Goal: Information Seeking & Learning: Learn about a topic

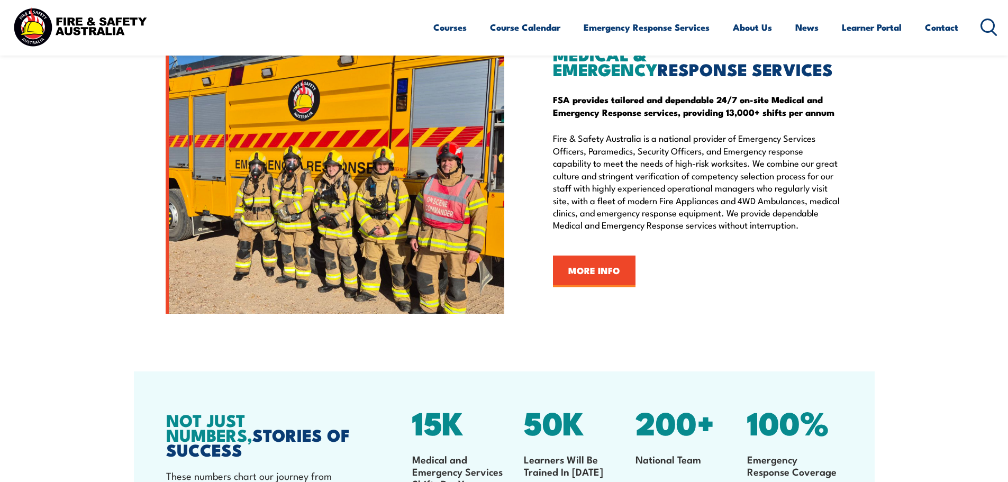
scroll to position [984, 0]
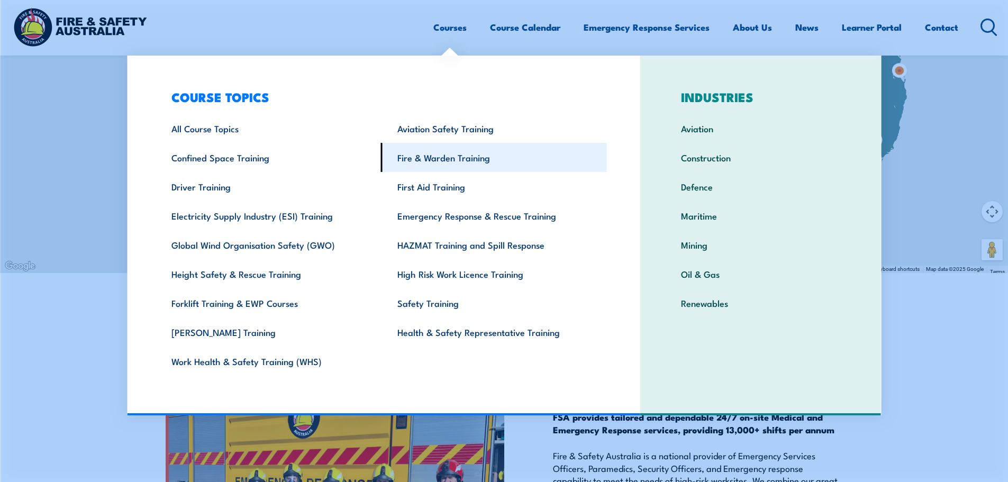
click at [449, 166] on link "Fire & Warden Training" at bounding box center [494, 157] width 226 height 29
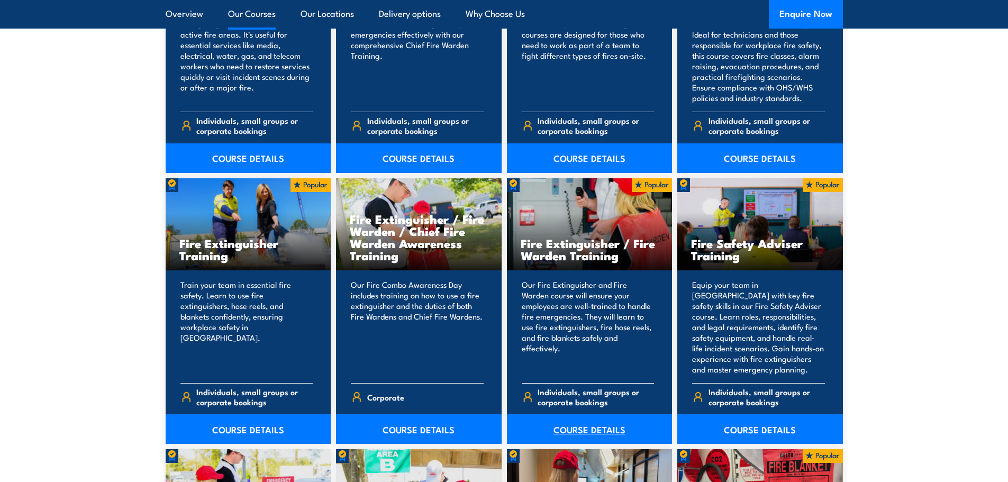
scroll to position [1111, 0]
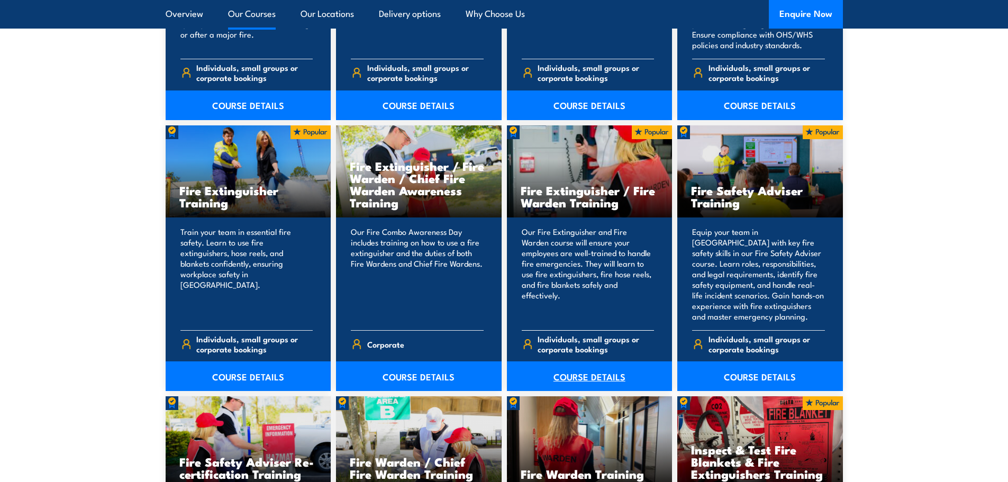
click at [550, 383] on link "COURSE DETAILS" at bounding box center [590, 376] width 166 height 30
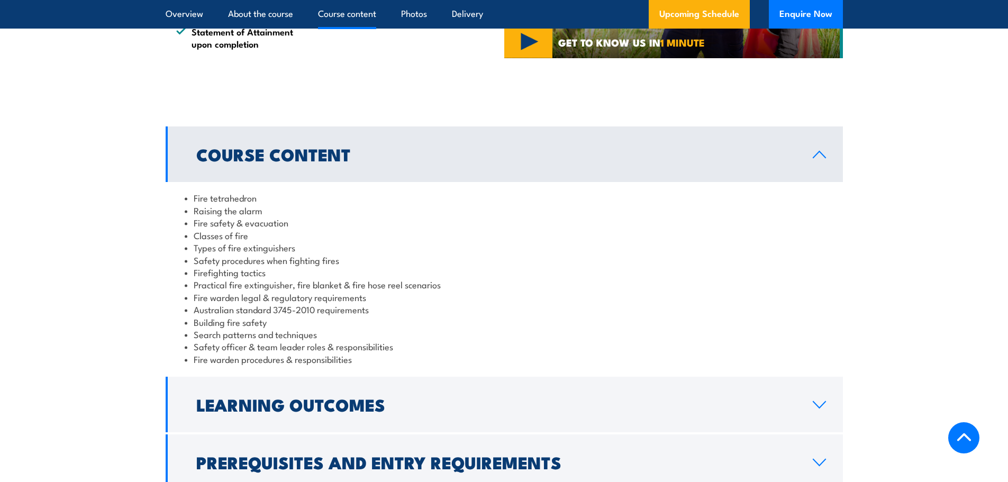
scroll to position [847, 0]
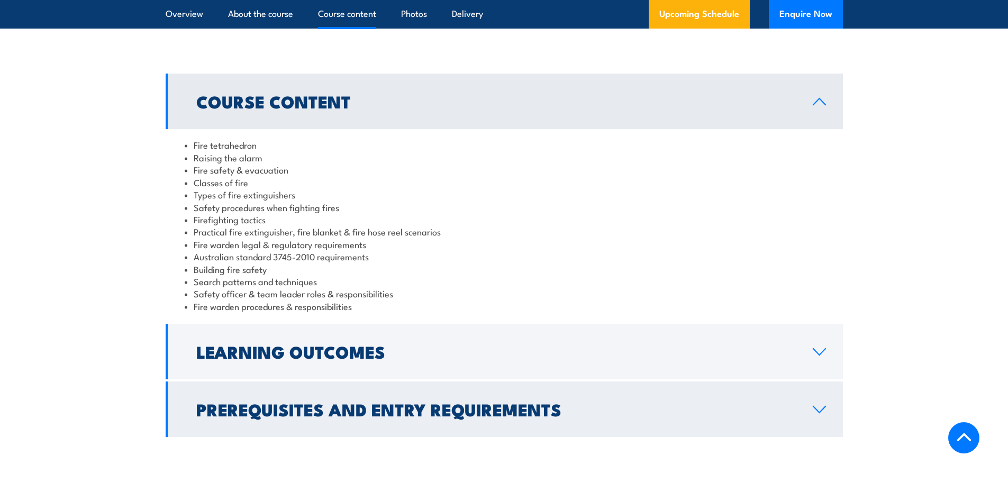
click at [607, 394] on link "Prerequisites and Entry Requirements" at bounding box center [504, 409] width 677 height 56
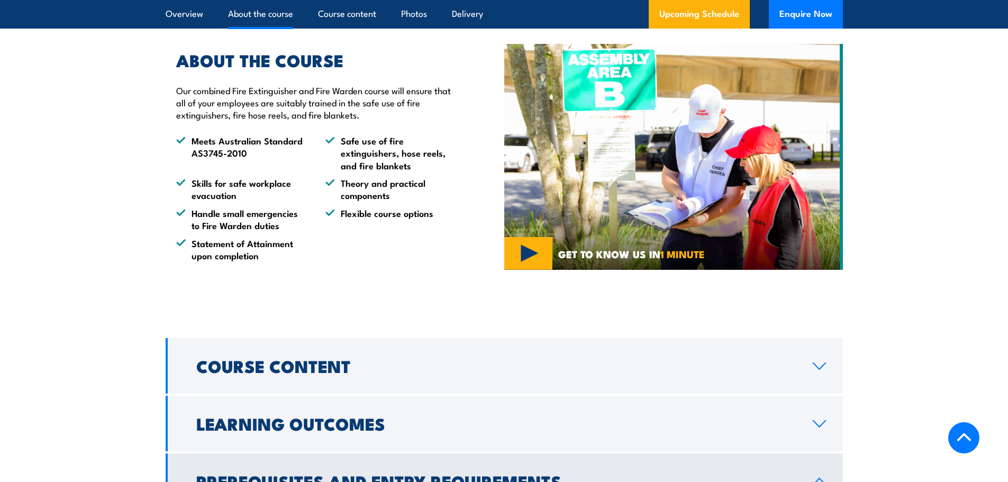
scroll to position [476, 0]
